Goal: Task Accomplishment & Management: Complete application form

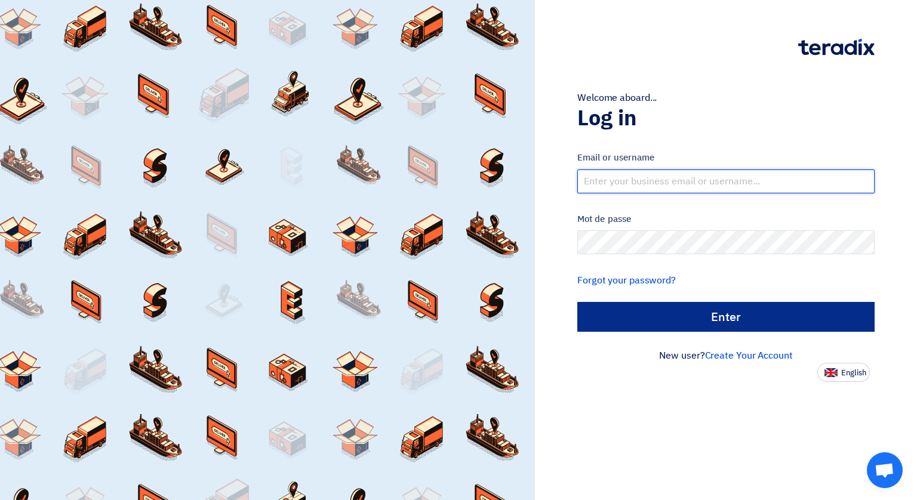
type input "[EMAIL_ADDRESS][DOMAIN_NAME]"
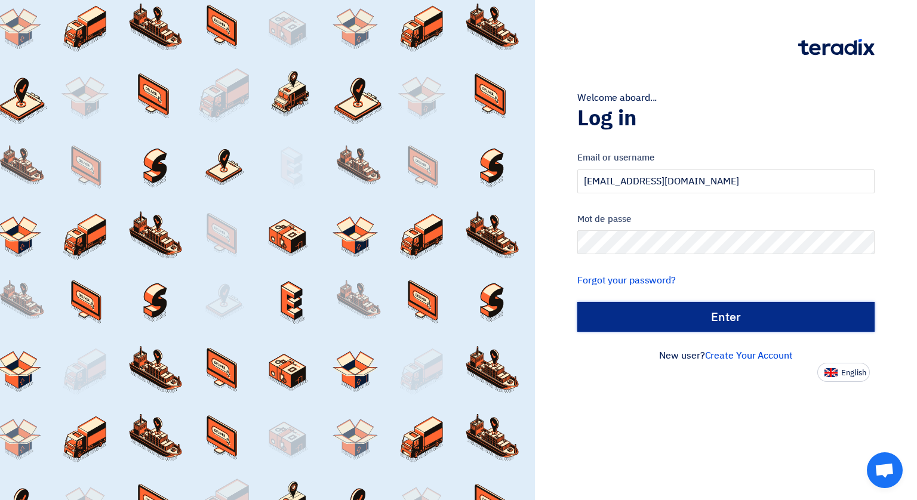
click at [714, 322] on input "الدخول" at bounding box center [725, 317] width 297 height 30
type input "Sign in"
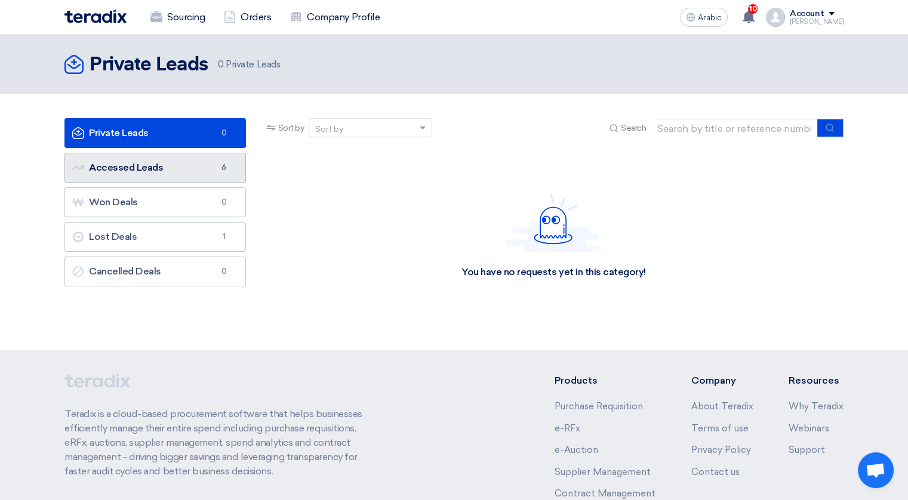
click at [137, 165] on font "Accessed Leads Accessed Leads" at bounding box center [117, 167] width 91 height 11
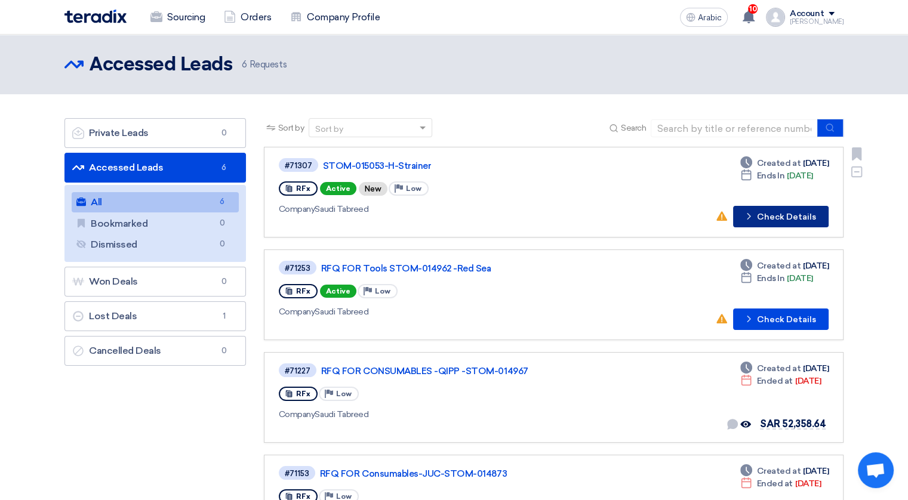
click at [776, 213] on font "Check Details" at bounding box center [786, 217] width 59 height 8
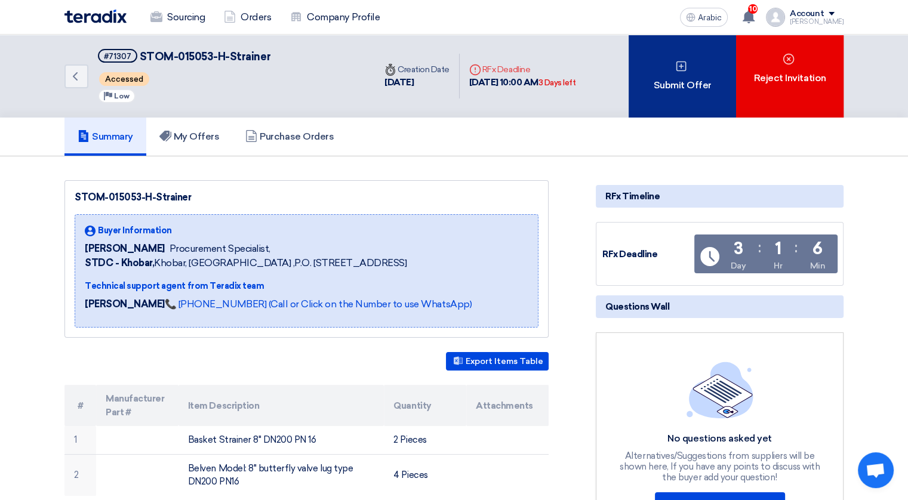
click at [661, 91] on div "Submit Offer" at bounding box center [681, 76] width 107 height 83
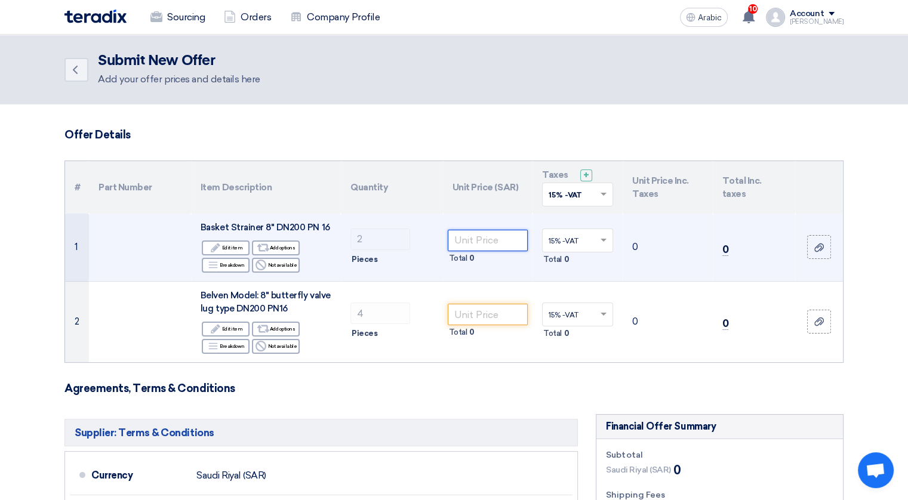
click at [498, 239] on input "number" at bounding box center [488, 240] width 81 height 21
click at [486, 235] on input "number" at bounding box center [488, 240] width 81 height 21
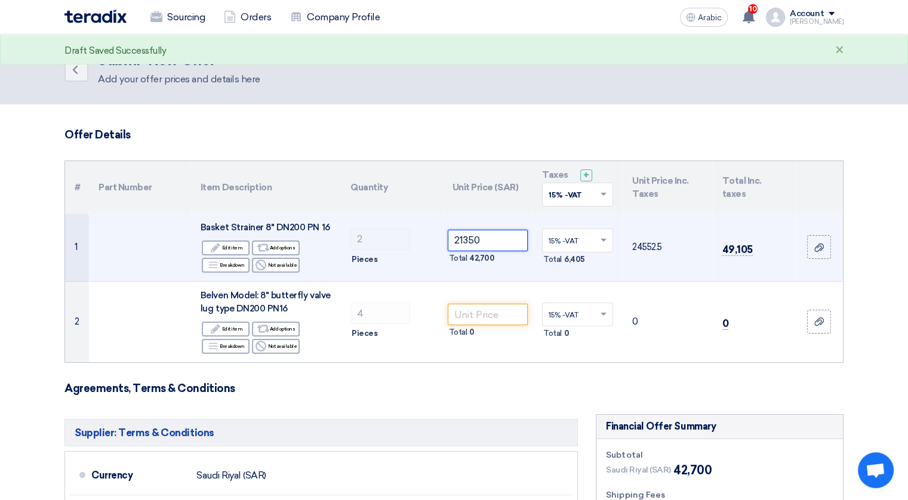
type input "21350"
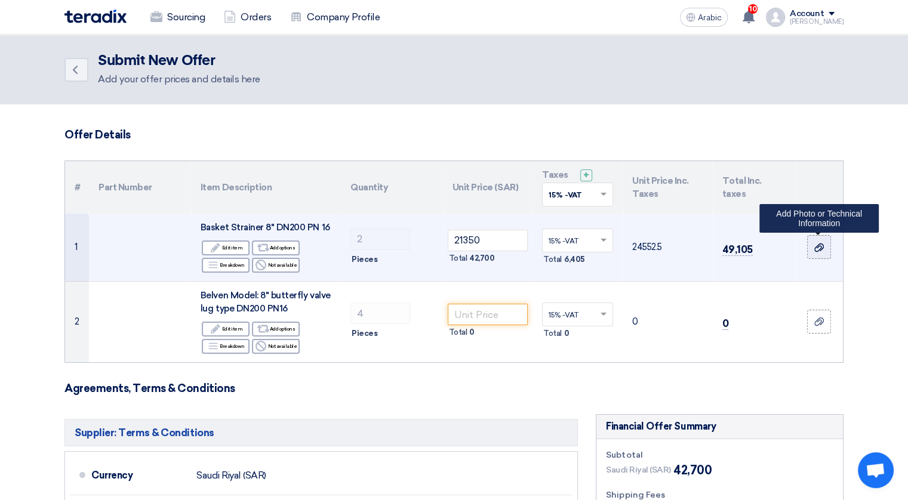
click at [817, 248] on icon at bounding box center [819, 248] width 10 height 10
click at [0, 0] on input "file" at bounding box center [0, 0] width 0 height 0
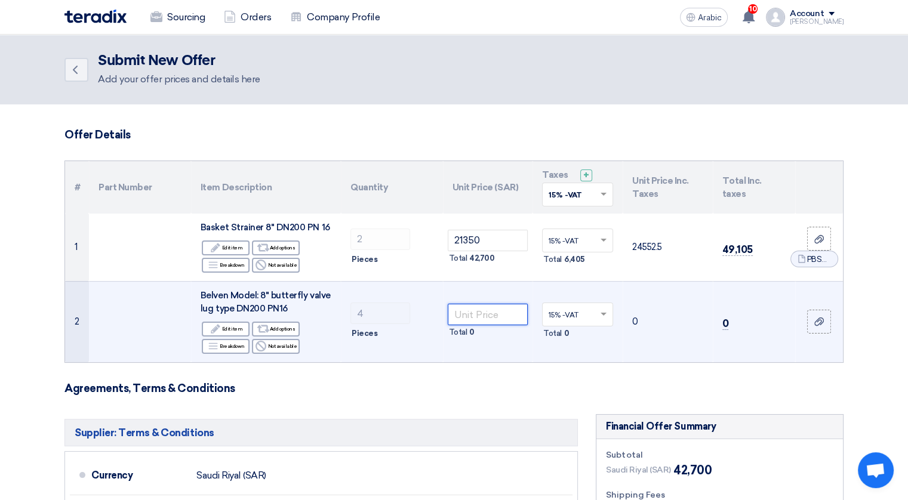
click at [480, 316] on input "number" at bounding box center [488, 314] width 81 height 21
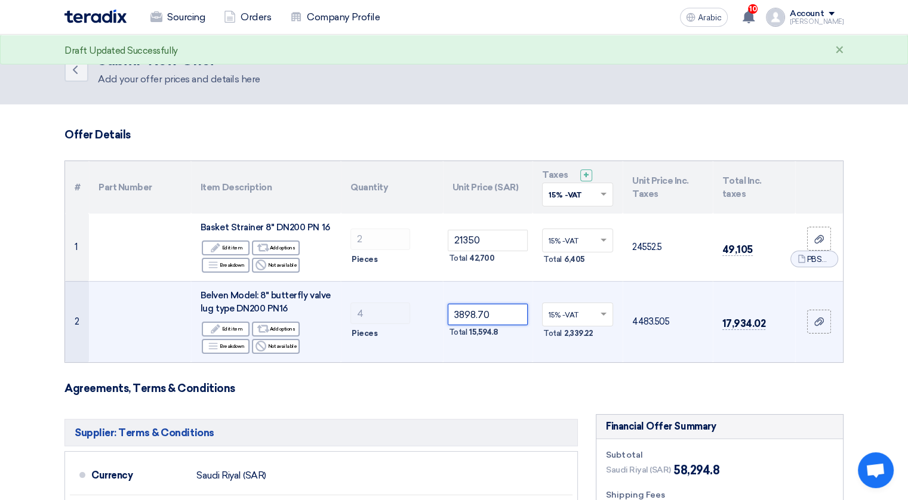
type input "3898.70"
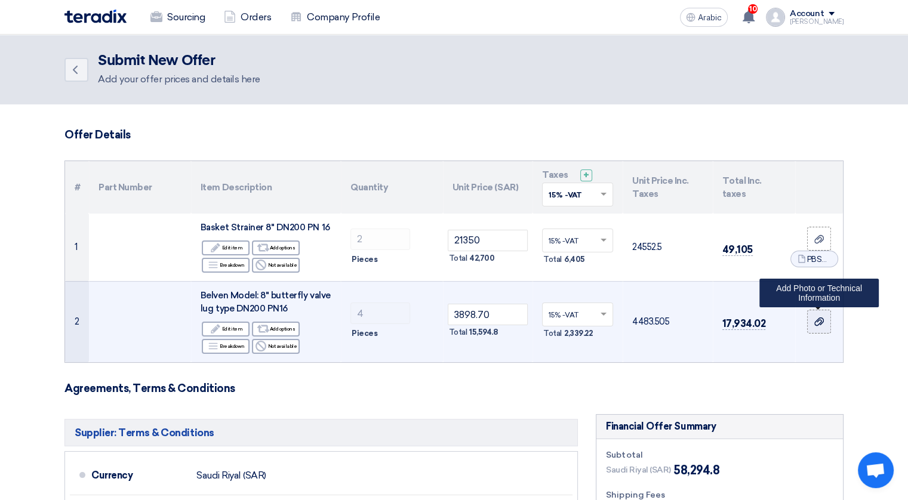
click at [811, 319] on label at bounding box center [819, 322] width 24 height 24
click at [0, 0] on input "file" at bounding box center [0, 0] width 0 height 0
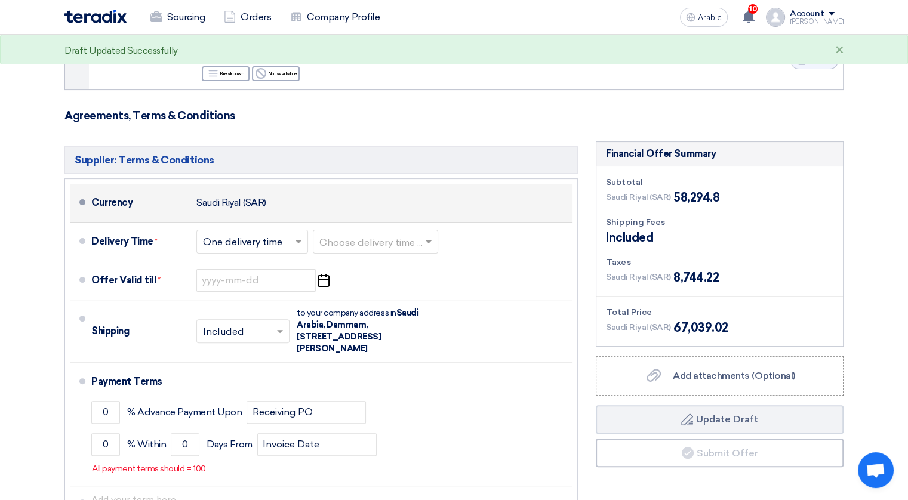
scroll to position [298, 0]
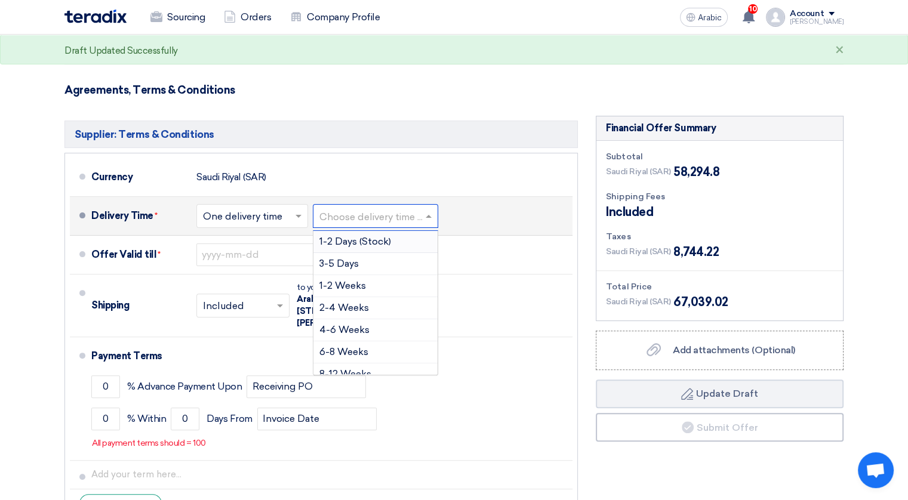
click at [424, 214] on input "text" at bounding box center [375, 216] width 113 height 17
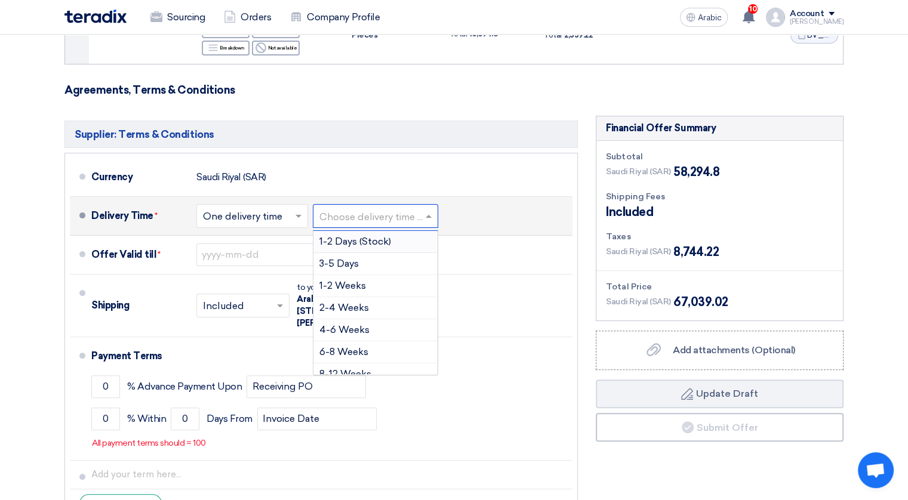
click at [306, 214] on span at bounding box center [299, 216] width 15 height 12
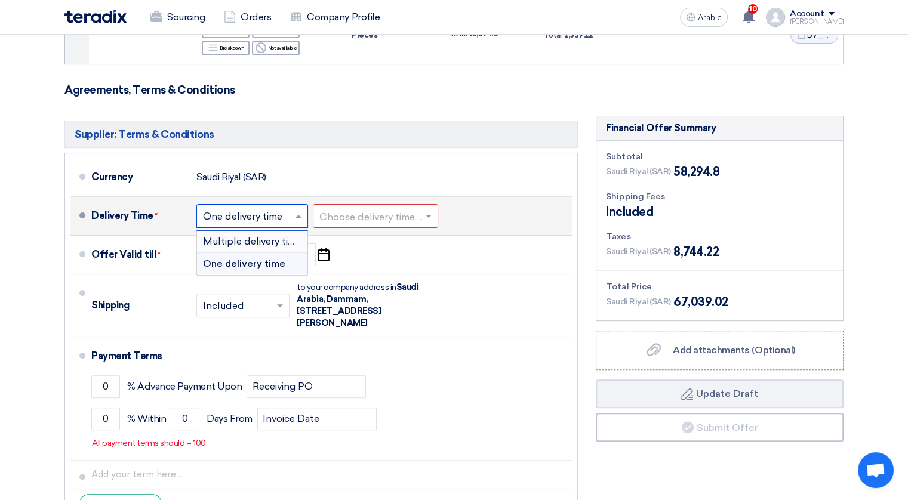
click at [255, 242] on span "Multiple delivery times" at bounding box center [254, 241] width 103 height 11
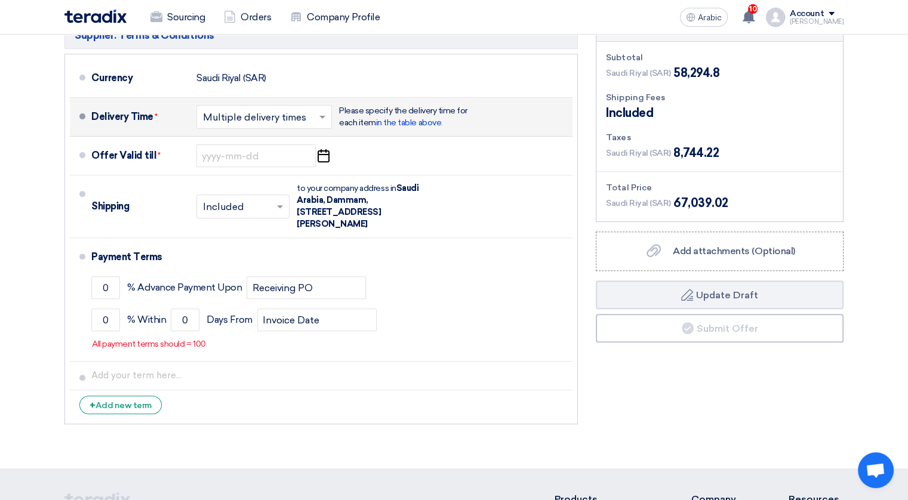
scroll to position [418, 0]
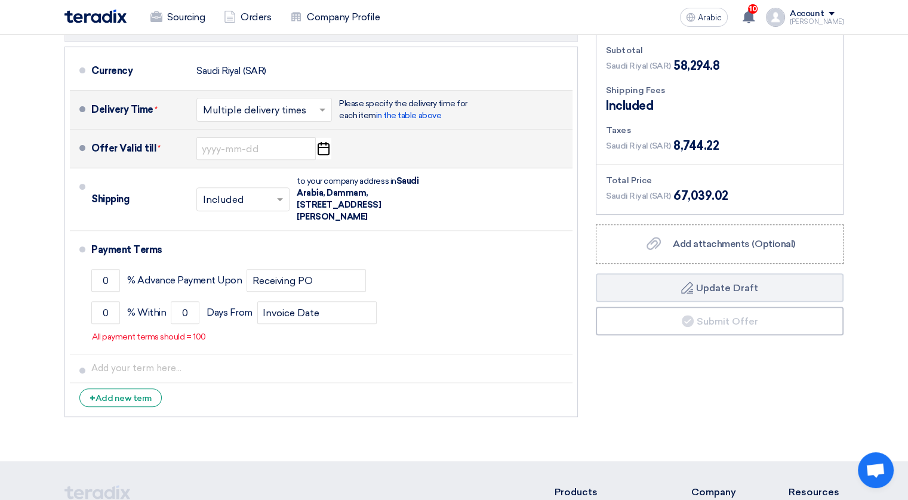
click at [322, 149] on icon "Pick a date" at bounding box center [323, 148] width 16 height 21
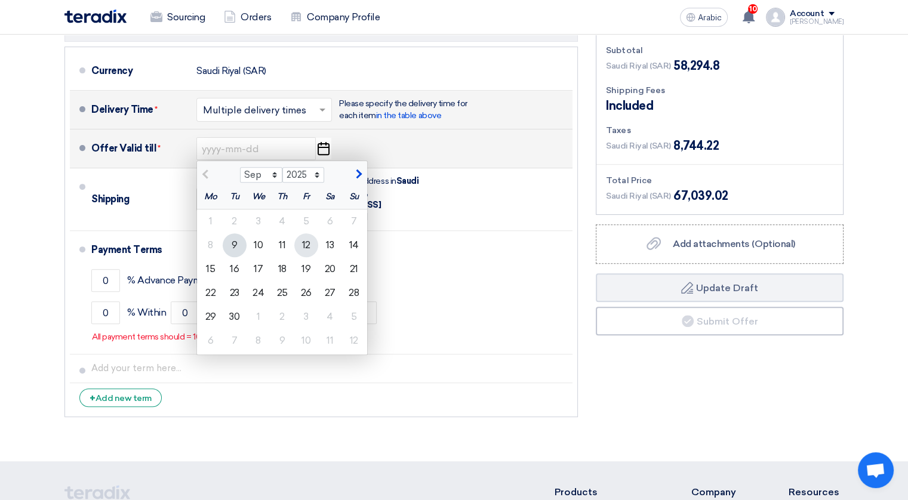
click at [306, 241] on div "12" at bounding box center [306, 245] width 24 height 24
type input "[DATE]"
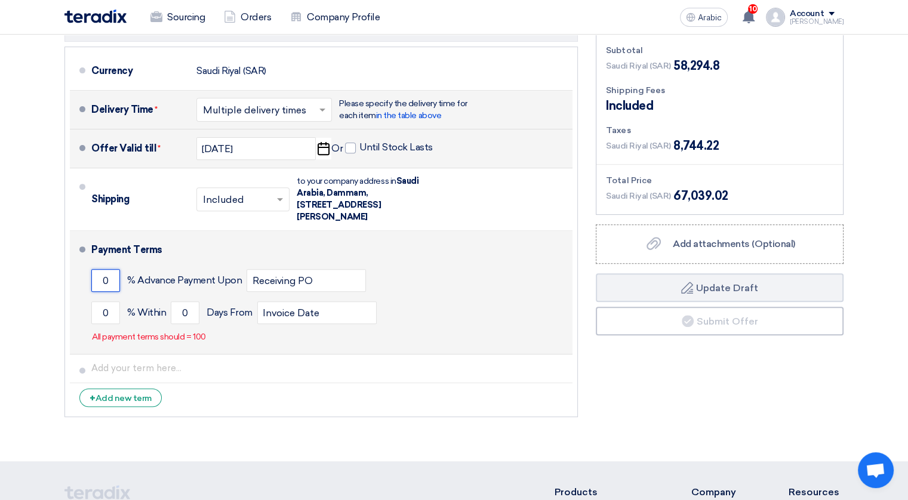
click at [115, 277] on input "0" at bounding box center [105, 280] width 29 height 23
click at [100, 279] on input "0" at bounding box center [105, 280] width 29 height 23
click at [104, 309] on input "0" at bounding box center [105, 312] width 29 height 23
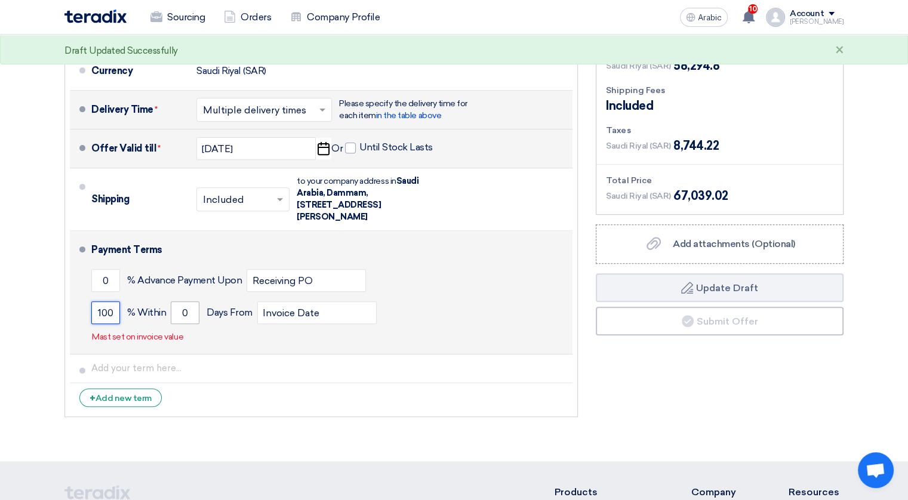
type input "100"
click at [191, 310] on input "0" at bounding box center [185, 312] width 29 height 23
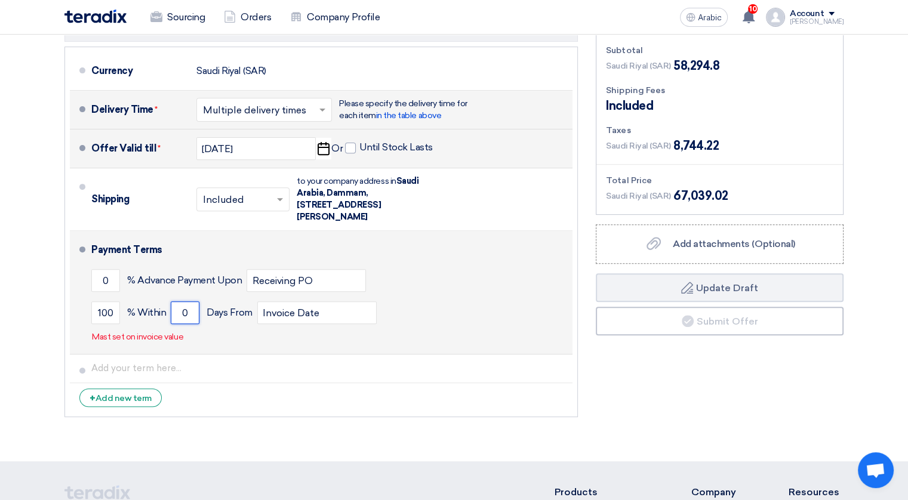
click at [178, 313] on input "0" at bounding box center [185, 312] width 29 height 23
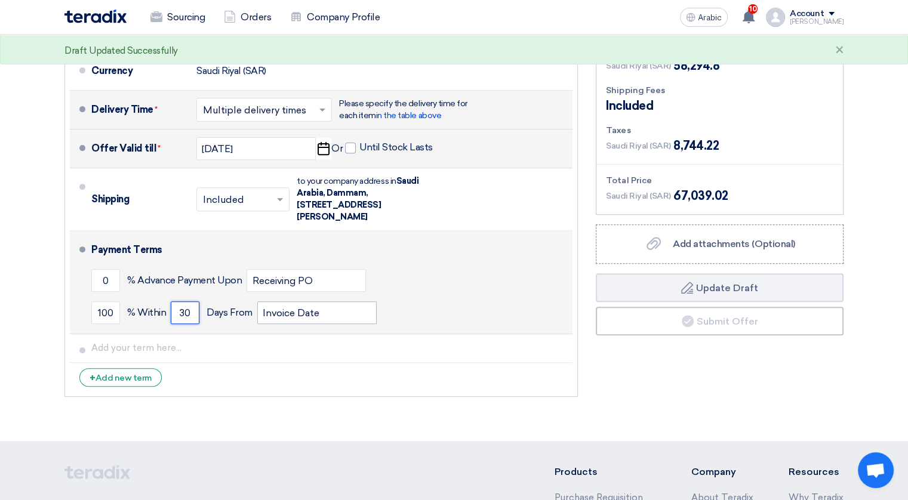
type input "30"
click at [327, 314] on input "Invoice Date" at bounding box center [316, 312] width 119 height 23
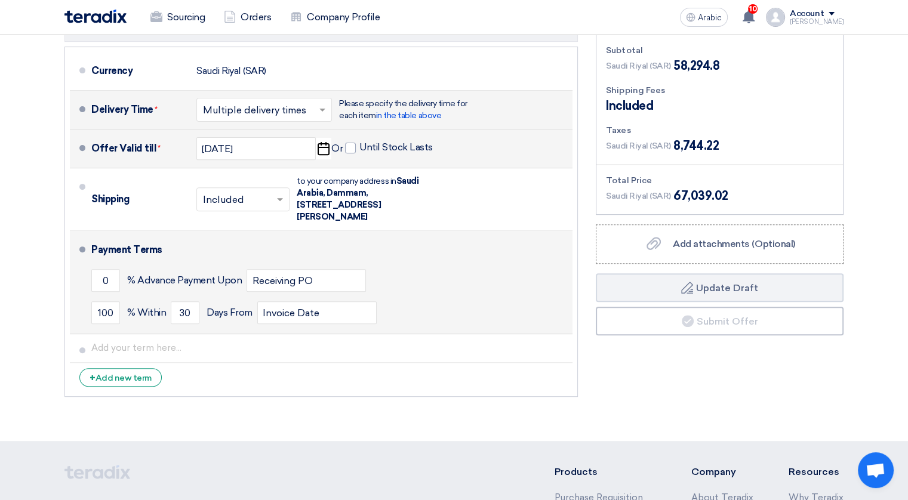
click at [489, 285] on div "0 % Advance Payment Upon Receiving PO" at bounding box center [329, 280] width 476 height 32
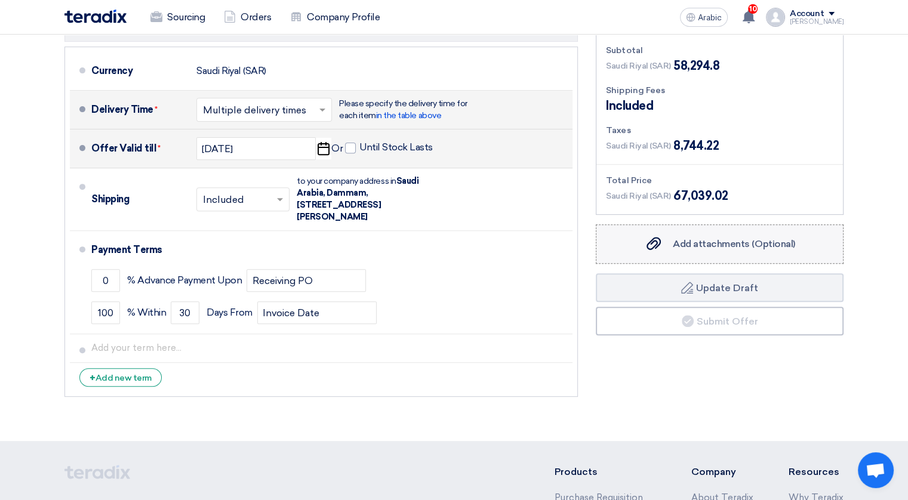
click at [718, 244] on span "Add attachments (Optional)" at bounding box center [734, 243] width 122 height 11
click at [0, 0] on input "Add attachments (Optional) Add attachments (Optional)" at bounding box center [0, 0] width 0 height 0
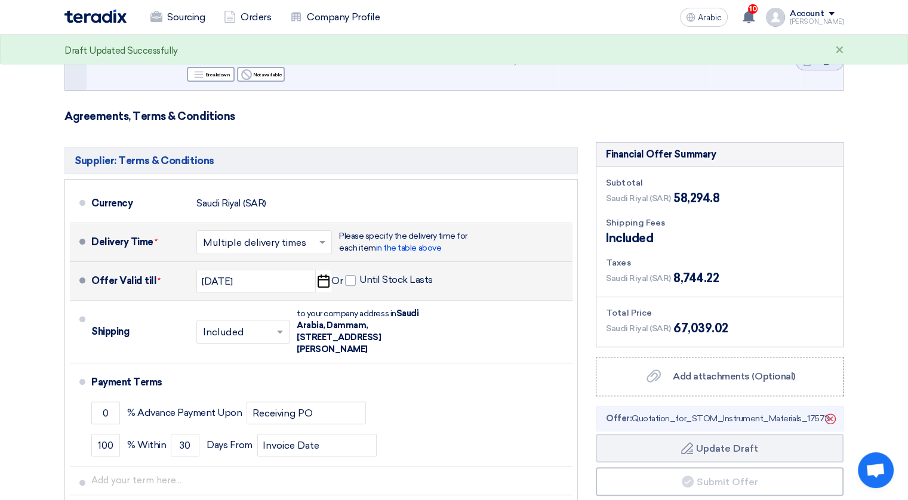
scroll to position [298, 0]
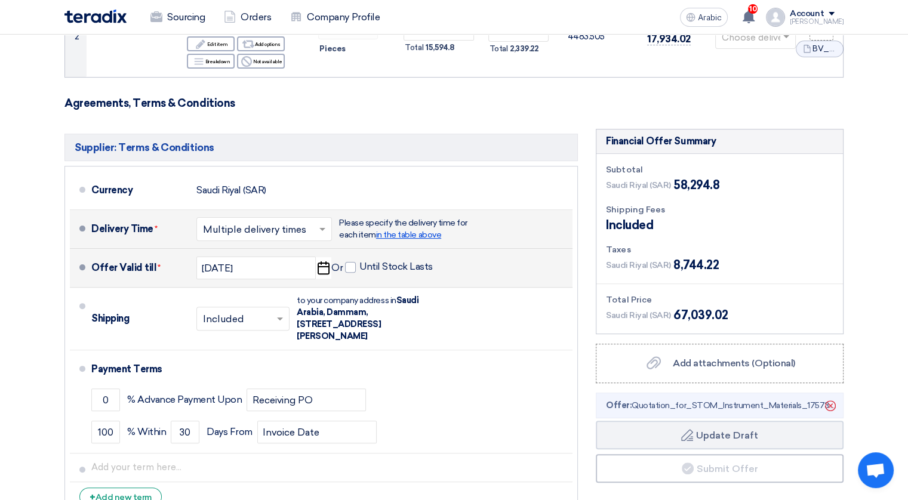
click at [417, 236] on span "in the table above" at bounding box center [408, 235] width 65 height 10
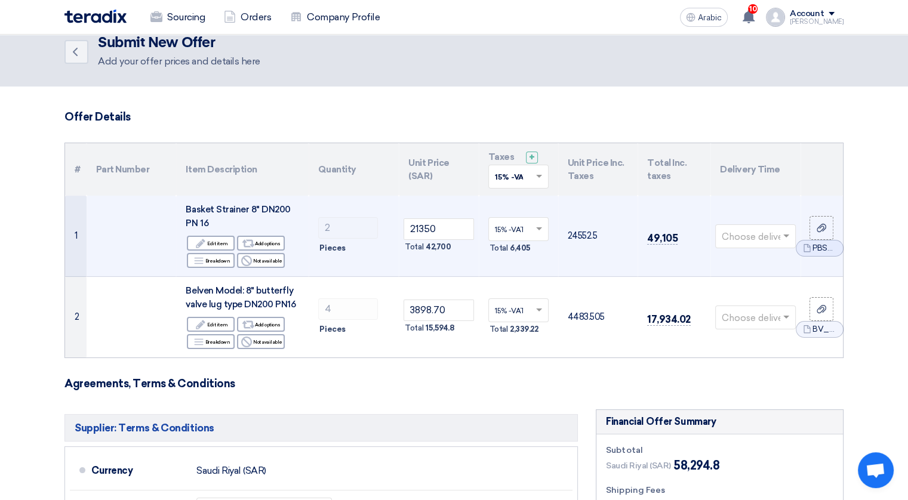
scroll to position [4, 0]
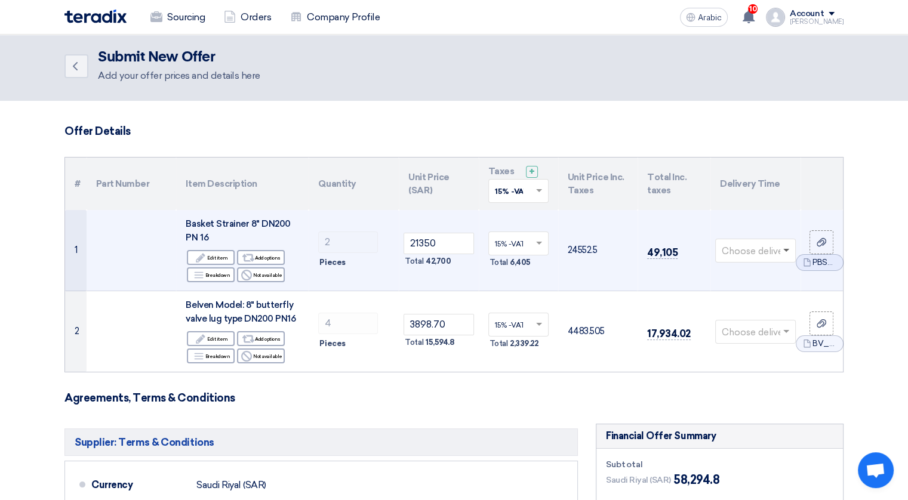
click at [788, 249] on span at bounding box center [786, 251] width 6 height 4
click at [744, 294] on span "3-5 Days" at bounding box center [739, 297] width 37 height 11
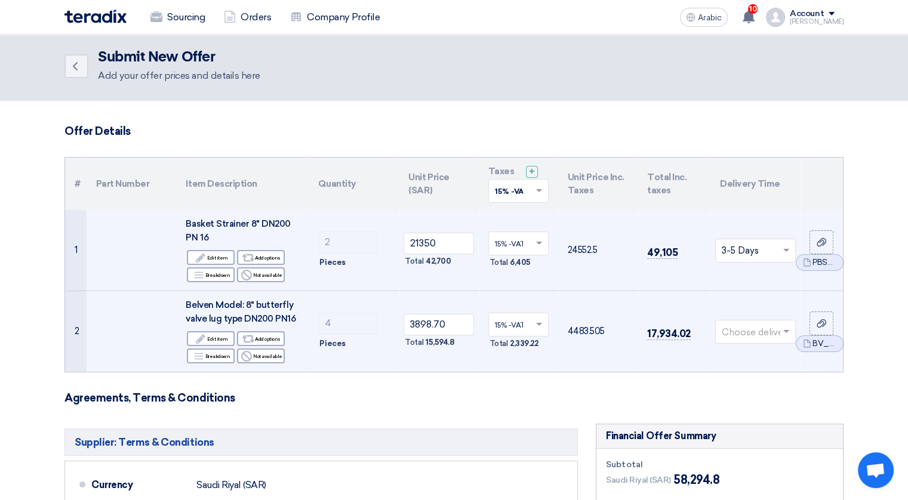
click at [785, 327] on span at bounding box center [787, 332] width 15 height 14
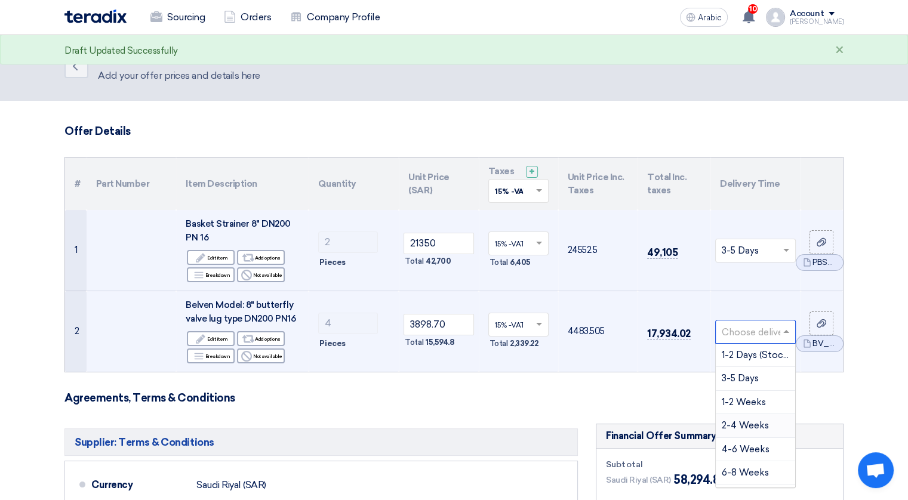
click at [738, 423] on span "2-4 Weeks" at bounding box center [744, 425] width 47 height 11
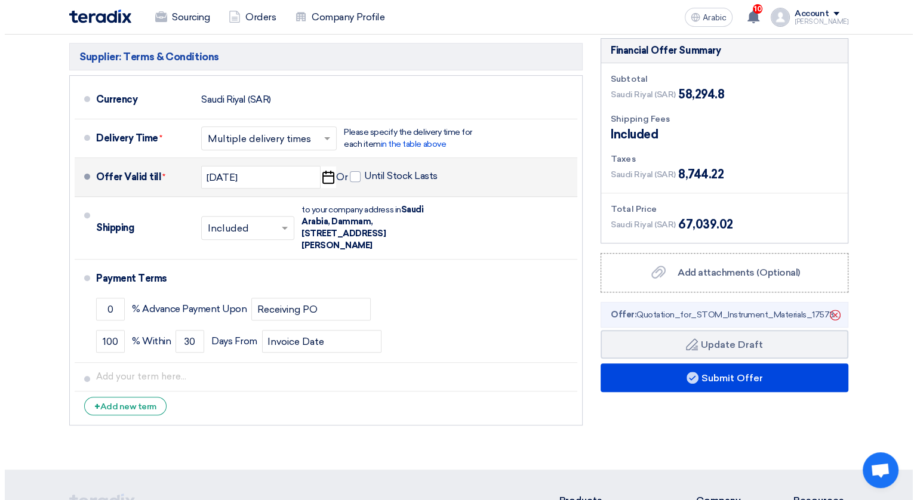
scroll to position [481, 0]
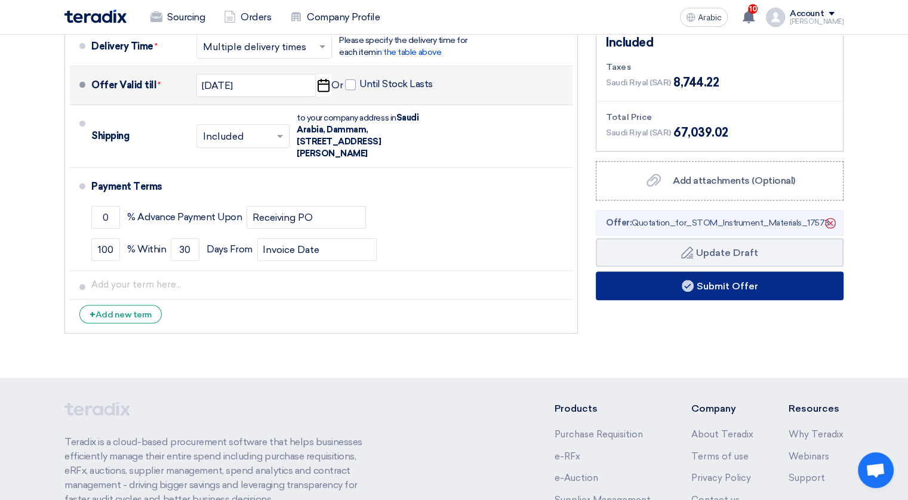
click at [702, 289] on font "Submit Offer" at bounding box center [726, 285] width 61 height 11
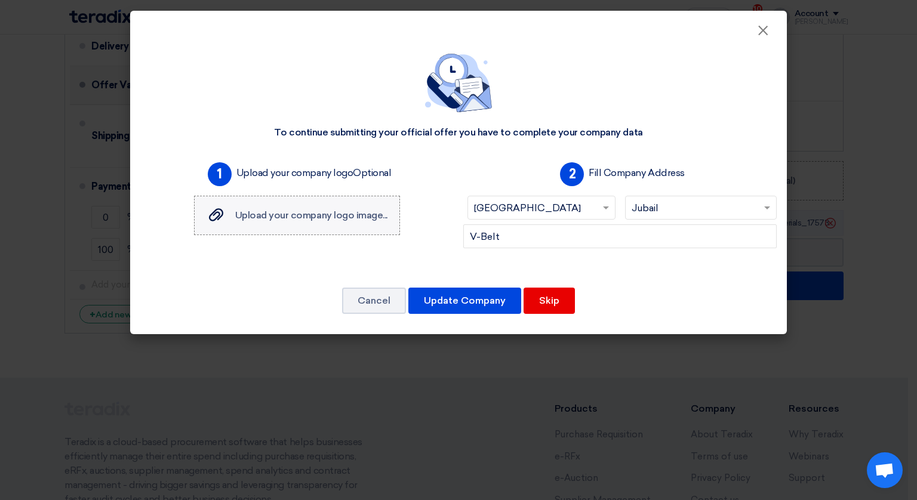
click at [355, 215] on span "Upload your company logo image..." at bounding box center [311, 214] width 152 height 11
click at [0, 0] on input "Upload your company logo image... Upload your company logo image..." at bounding box center [0, 0] width 0 height 0
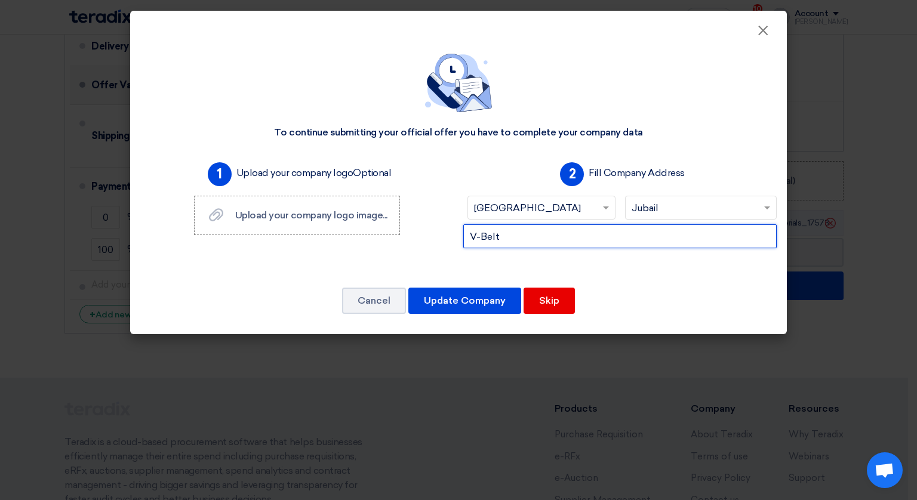
click at [532, 239] on input "V-Belt" at bounding box center [619, 236] width 313 height 24
type input "V"
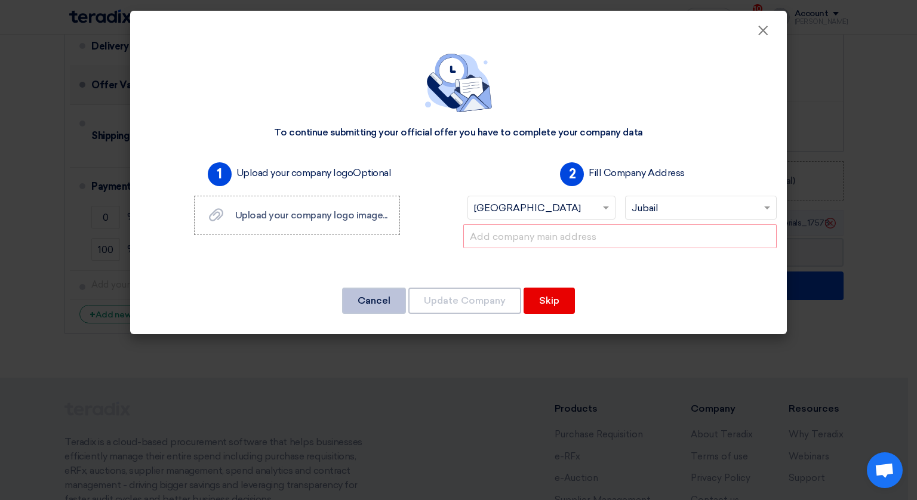
click at [396, 303] on button "Cancel" at bounding box center [374, 301] width 64 height 26
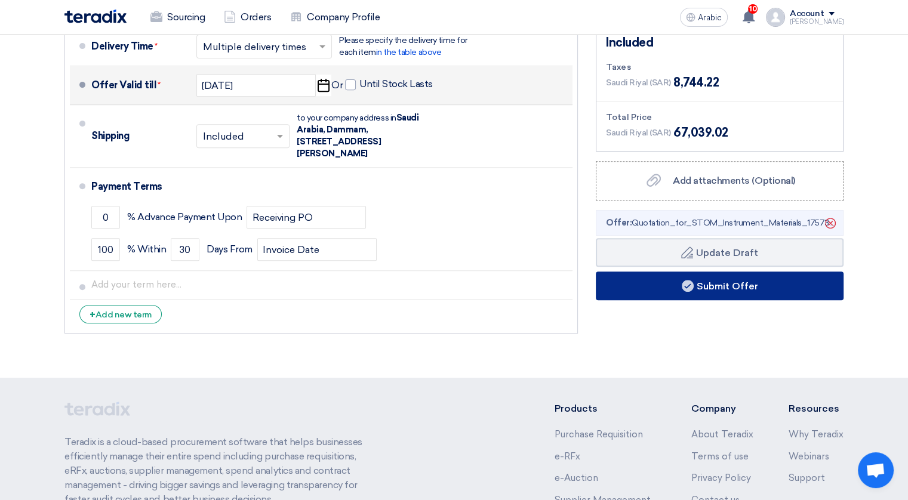
click at [719, 285] on font "Submit Offer" at bounding box center [726, 285] width 61 height 11
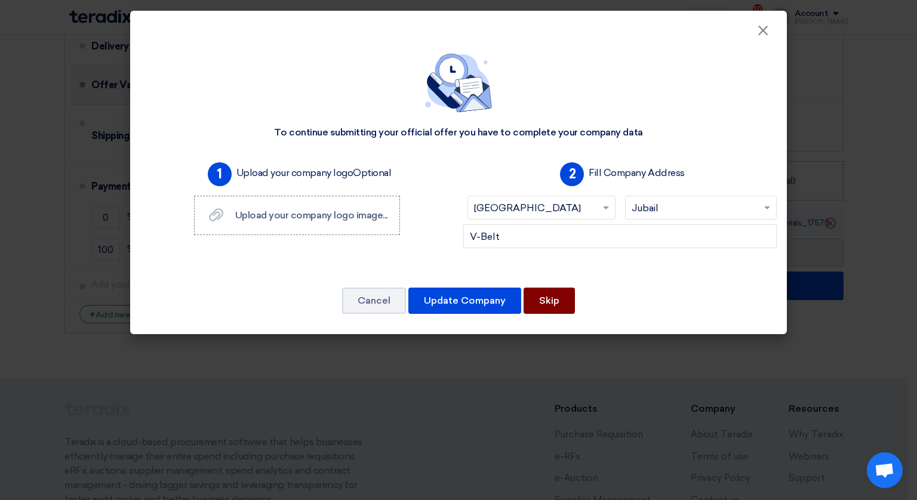
click at [565, 304] on button "Skip" at bounding box center [548, 301] width 51 height 26
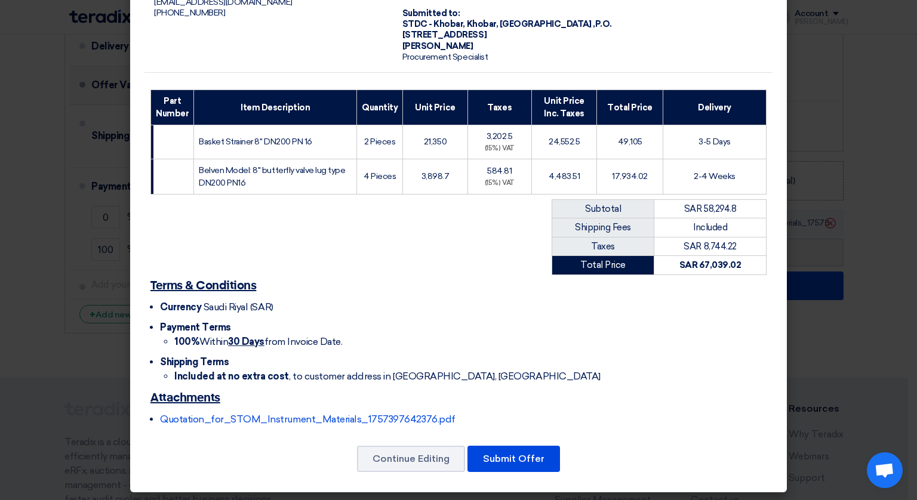
scroll to position [95, 0]
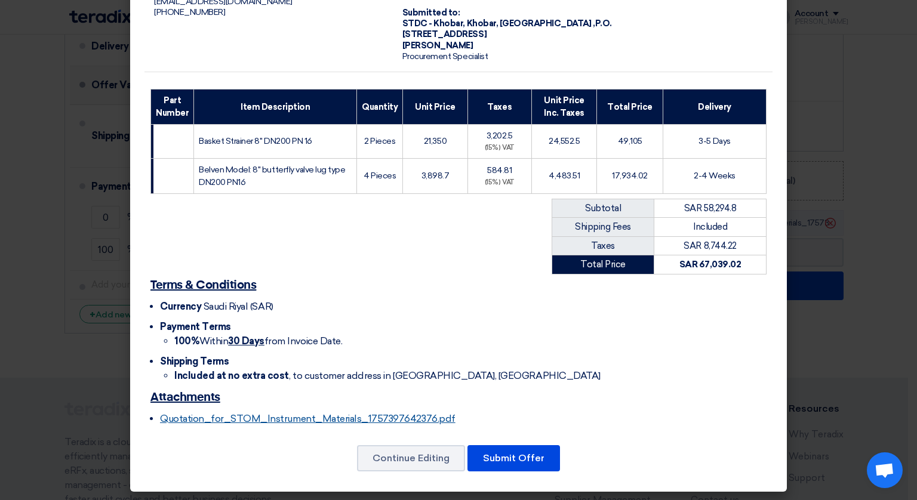
click at [367, 415] on link "Quotation_for_STOM_Instrument_Materials_1757397642376.pdf" at bounding box center [307, 418] width 295 height 11
click at [507, 452] on button "Submit Offer" at bounding box center [513, 458] width 92 height 26
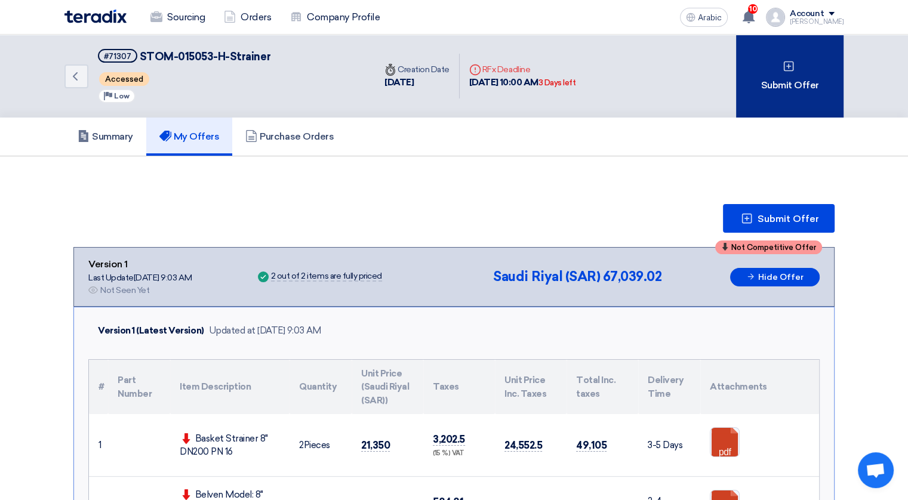
click at [787, 89] on font "Submit Offer" at bounding box center [789, 85] width 58 height 14
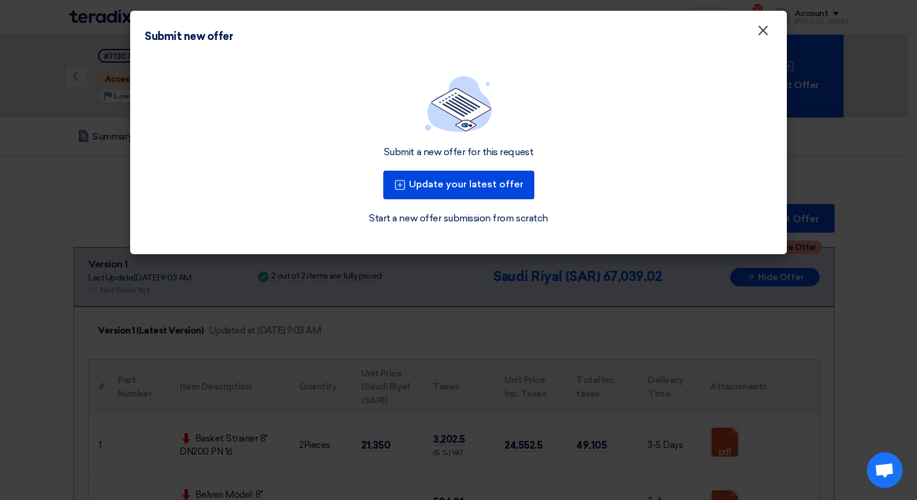
click at [763, 35] on span "×" at bounding box center [763, 33] width 12 height 24
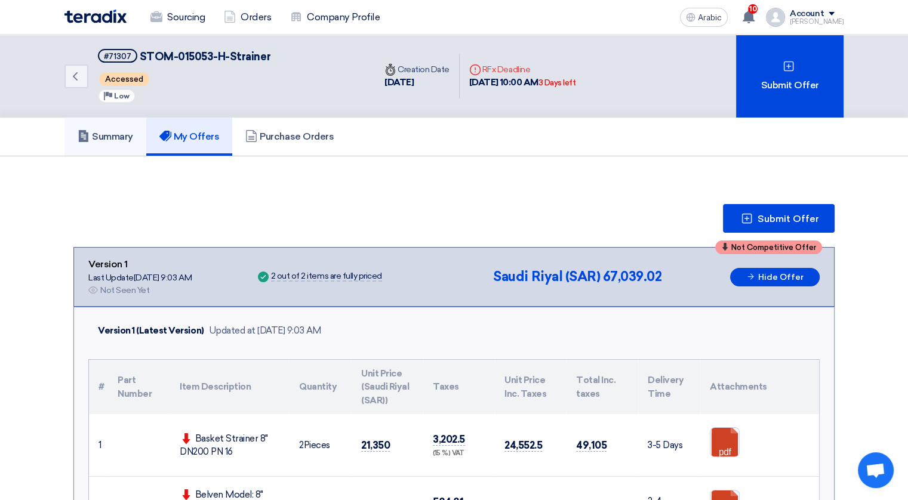
click at [113, 134] on font "Summary" at bounding box center [112, 136] width 41 height 11
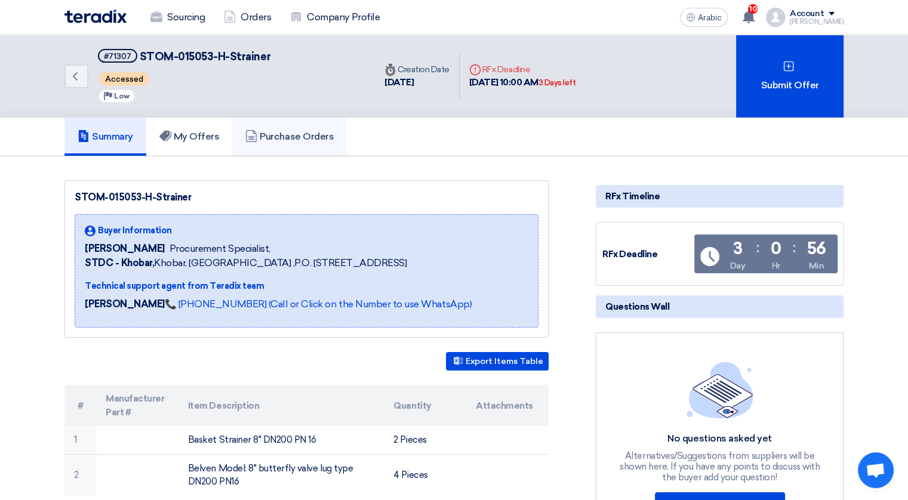
click at [295, 138] on font "Purchase Orders" at bounding box center [297, 136] width 74 height 11
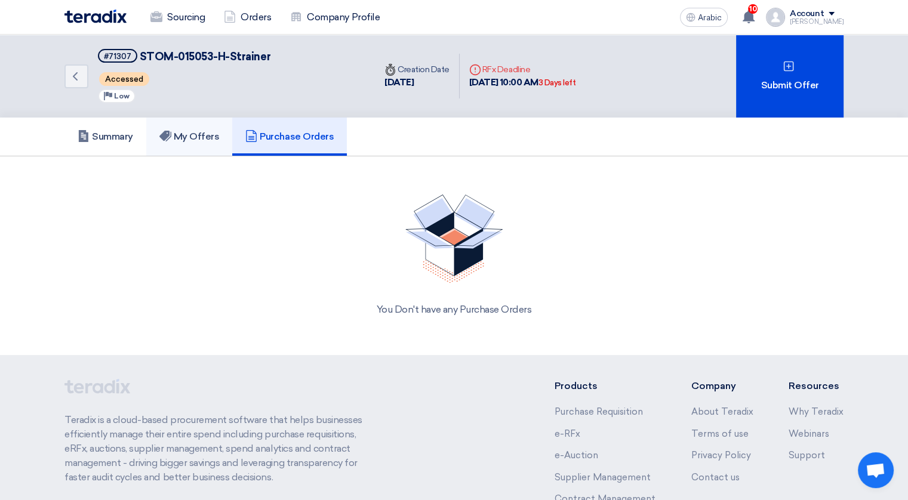
click at [204, 134] on font "My Offers" at bounding box center [197, 136] width 46 height 11
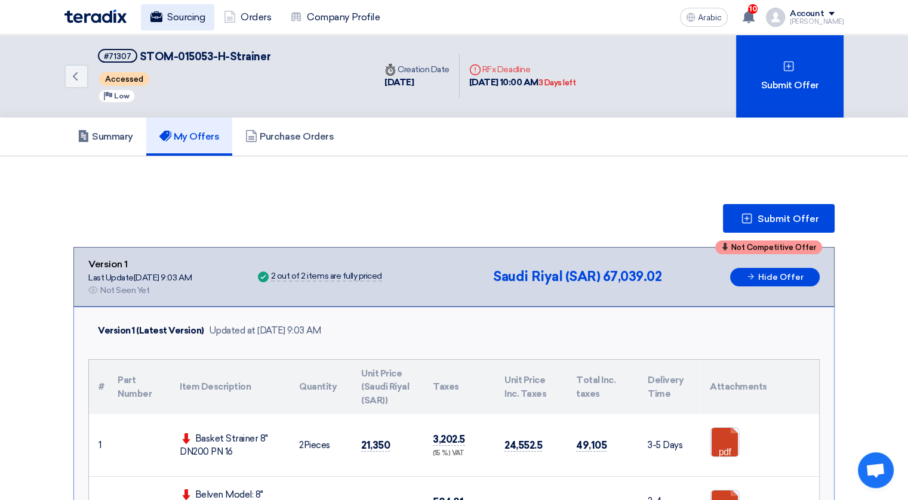
click at [193, 20] on font "Sourcing" at bounding box center [186, 17] width 38 height 14
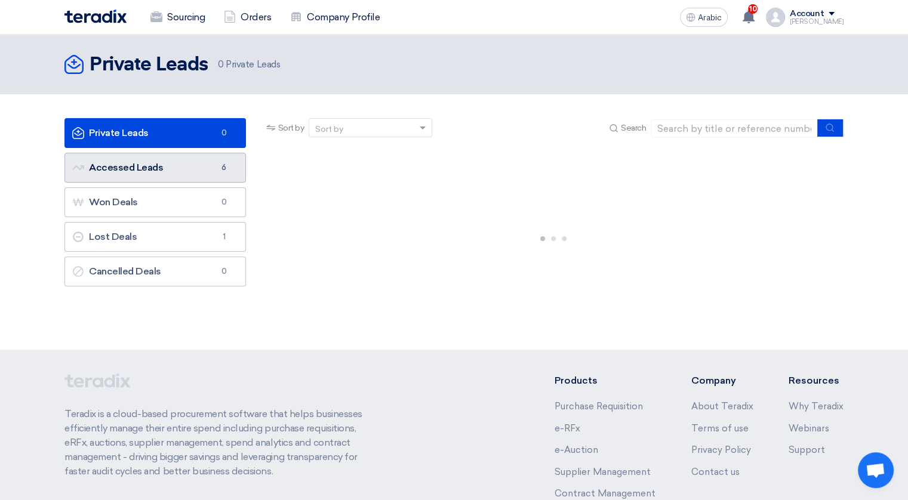
click at [143, 168] on font "Accessed Leads Accessed Leads" at bounding box center [117, 167] width 91 height 11
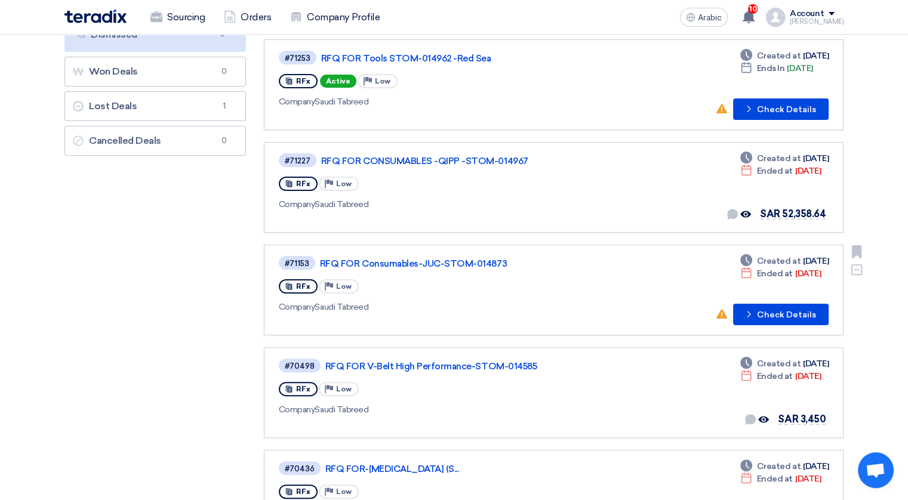
scroll to position [239, 0]
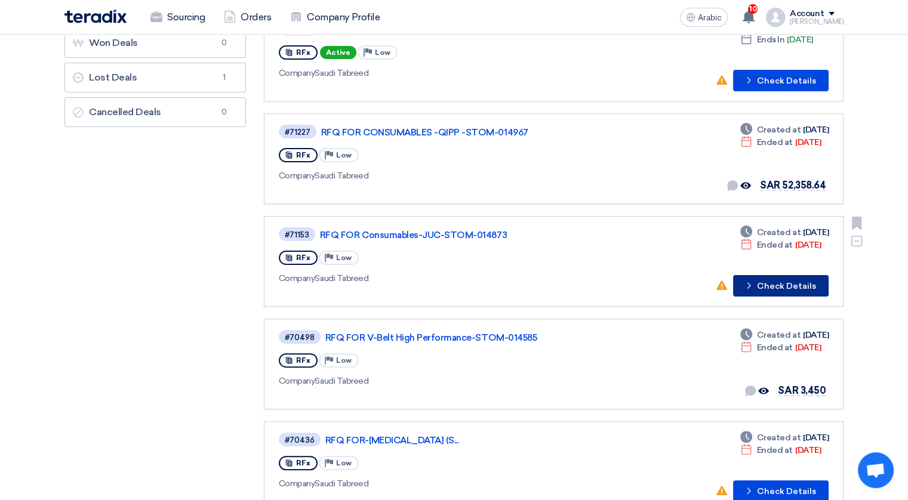
click at [768, 282] on font "Check Details" at bounding box center [786, 286] width 59 height 8
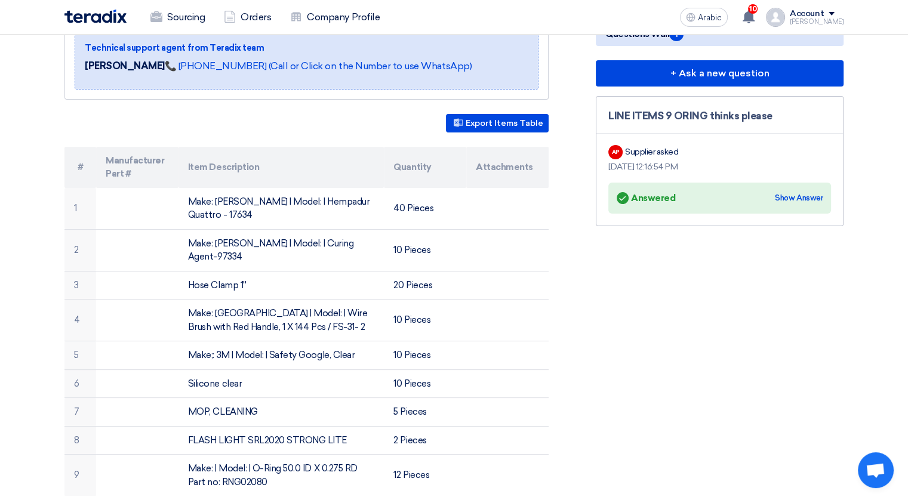
scroll to position [179, 0]
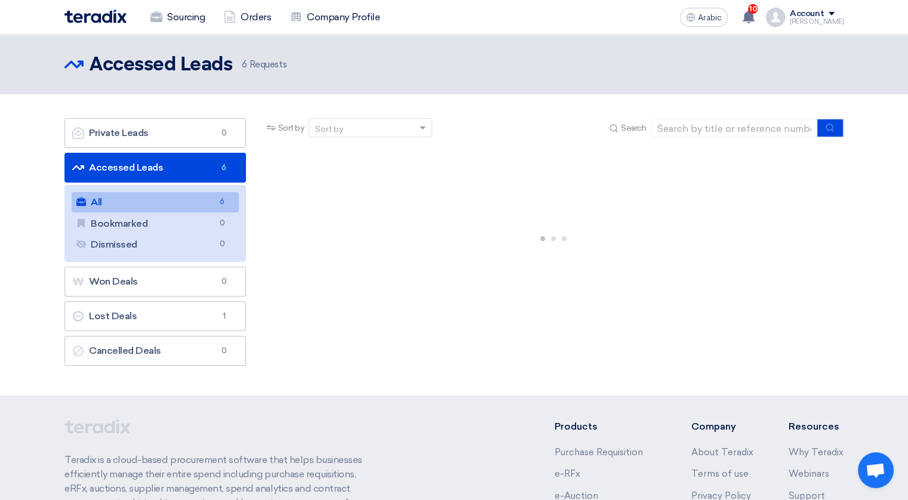
click at [109, 199] on link "All All 6" at bounding box center [155, 202] width 167 height 20
